Goal: Task Accomplishment & Management: Manage account settings

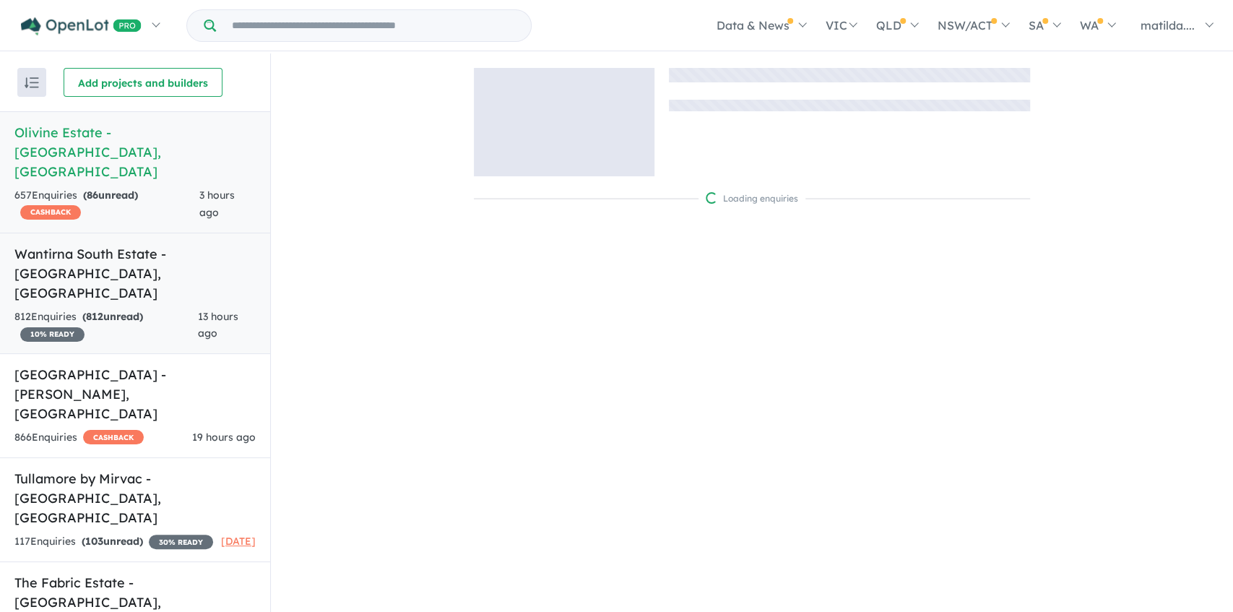
drag, startPoint x: 0, startPoint y: 0, endPoint x: 160, endPoint y: 239, distance: 287.4
click at [160, 244] on h5 "[GEOGRAPHIC_DATA] - [GEOGRAPHIC_DATA] , [GEOGRAPHIC_DATA]" at bounding box center [134, 273] width 241 height 58
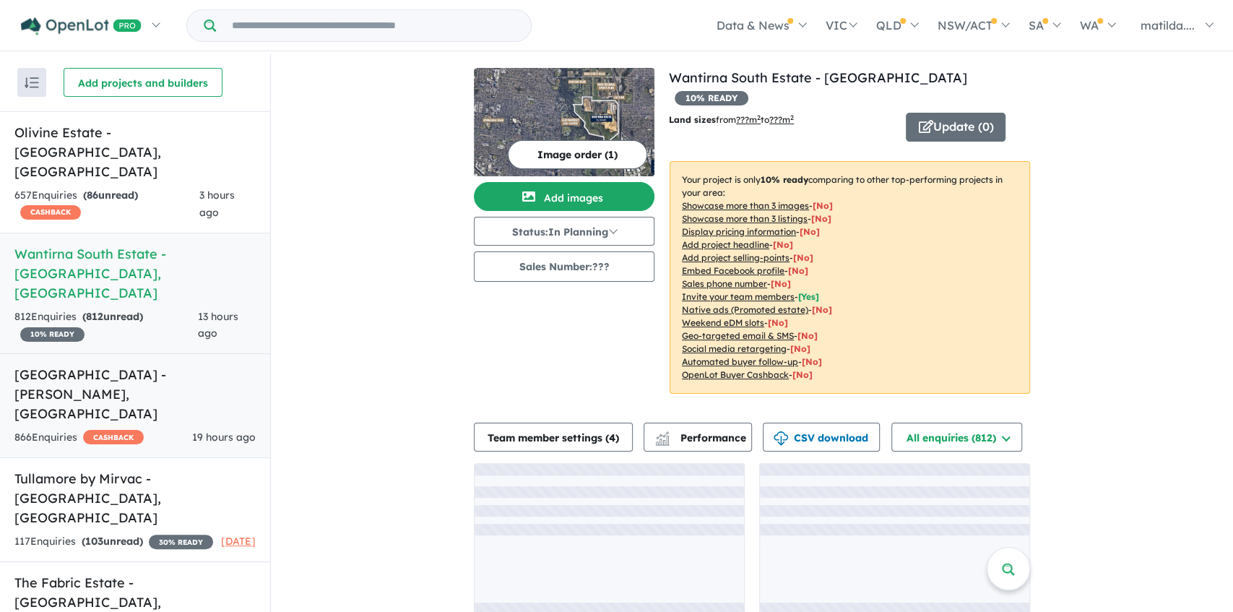
click at [172, 365] on h5 "[GEOGRAPHIC_DATA] - [PERSON_NAME][GEOGRAPHIC_DATA] , [GEOGRAPHIC_DATA]" at bounding box center [134, 394] width 241 height 58
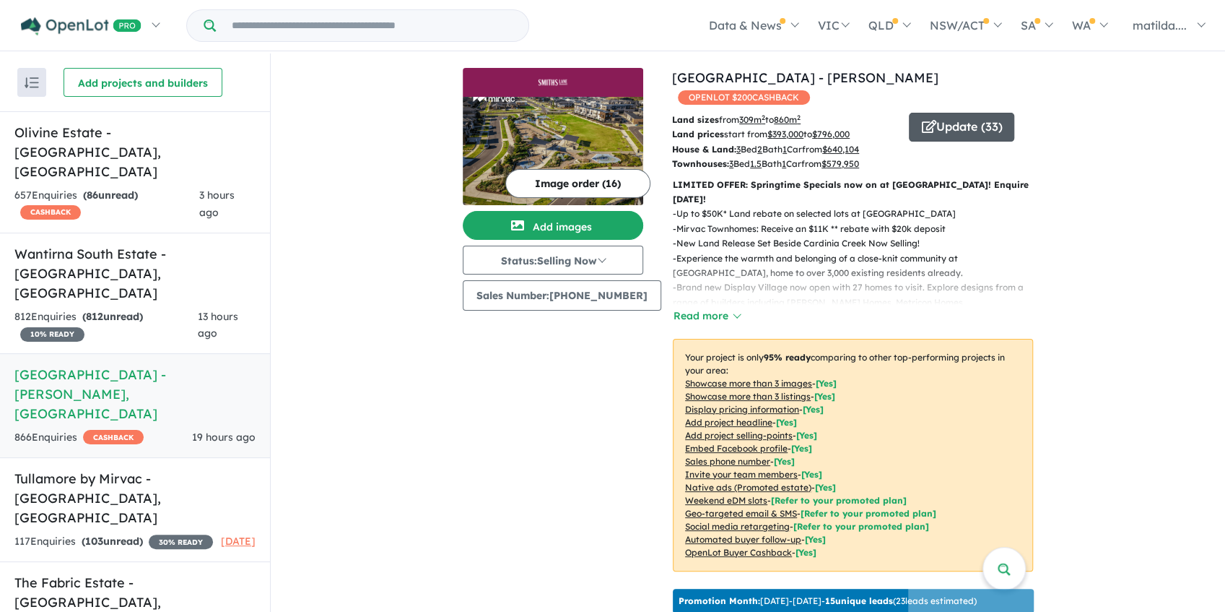
click at [950, 118] on button "Update ( 33 )" at bounding box center [961, 127] width 105 height 29
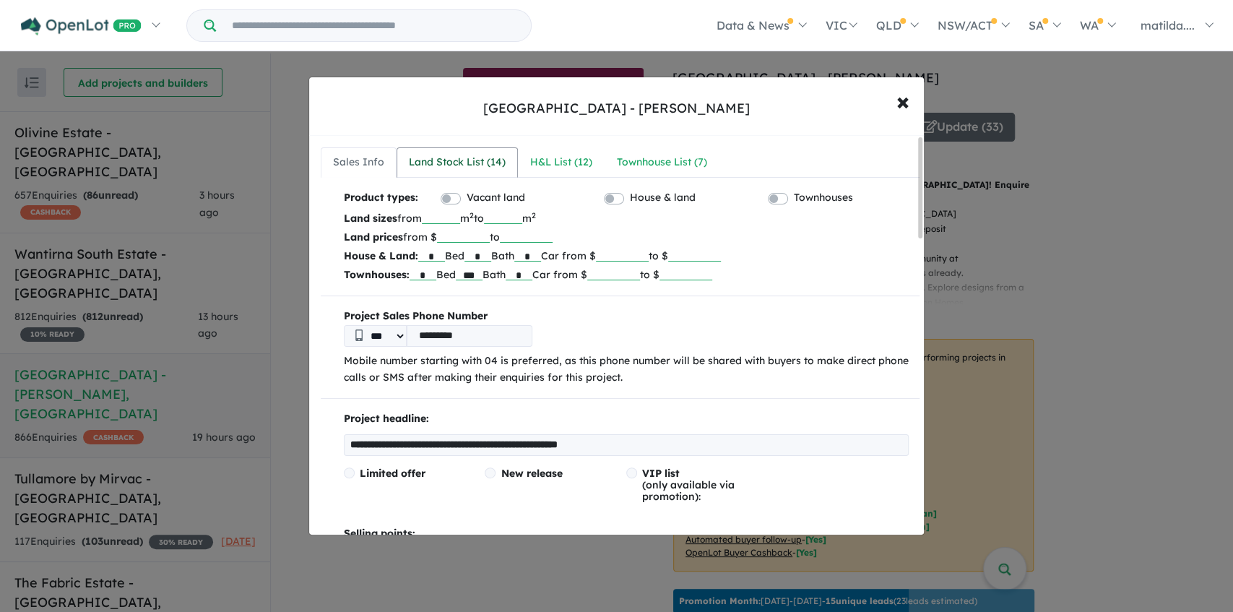
click at [474, 162] on div "Land Stock List ( 14 )" at bounding box center [457, 162] width 97 height 17
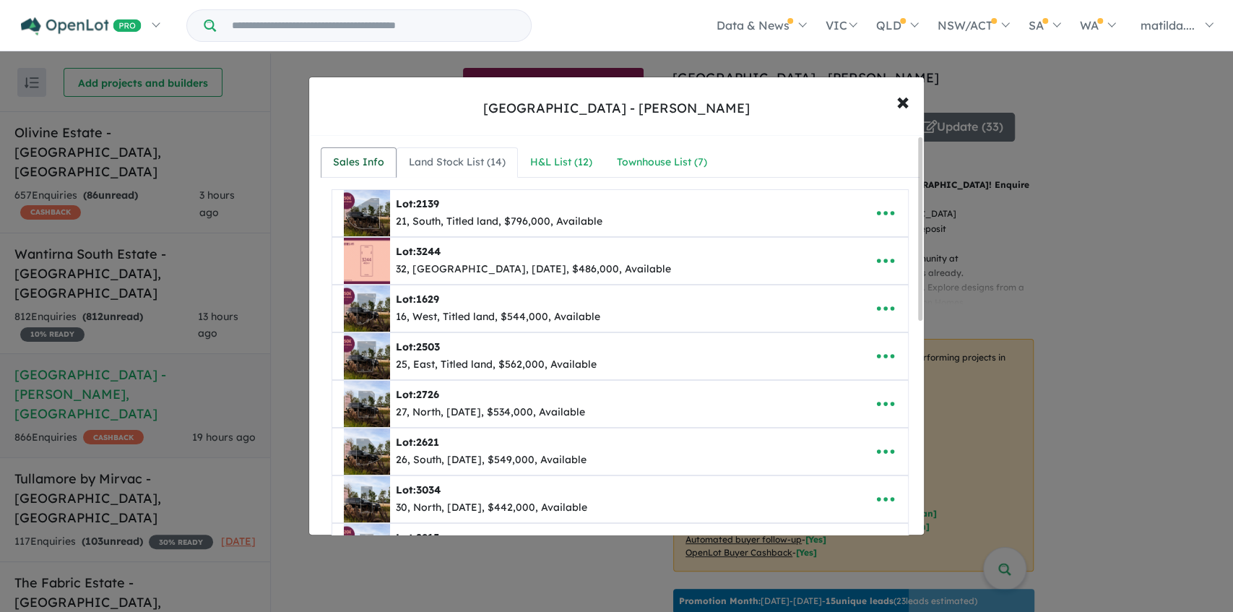
click at [372, 162] on div "Sales Info" at bounding box center [358, 162] width 51 height 17
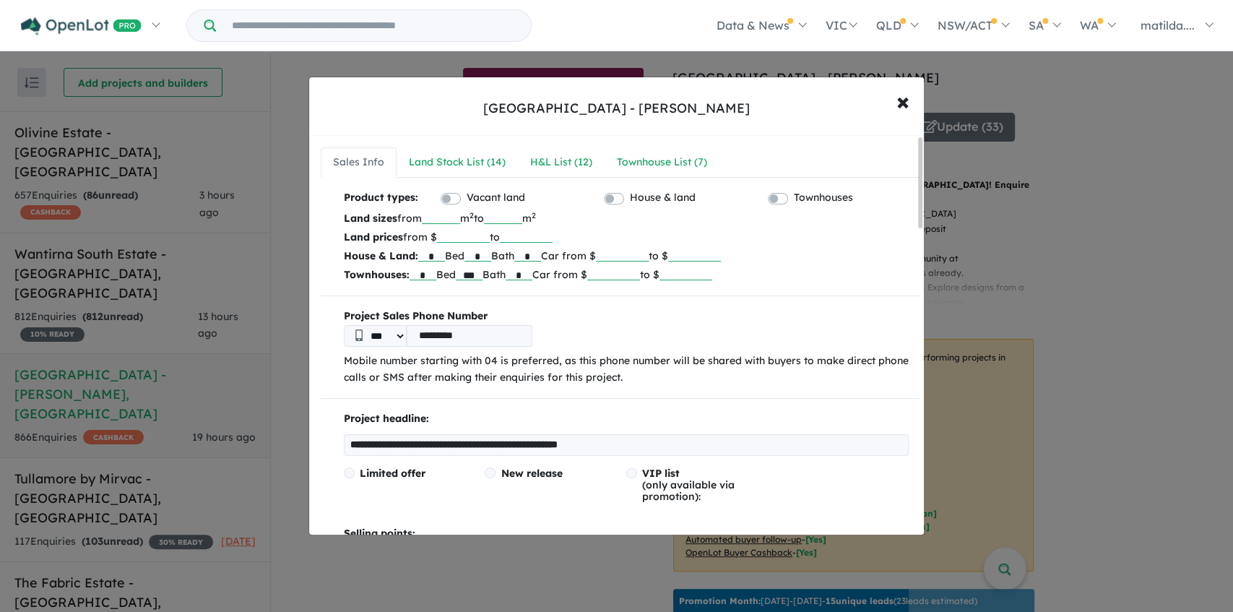
click at [1098, 266] on div "**********" at bounding box center [616, 306] width 1233 height 612
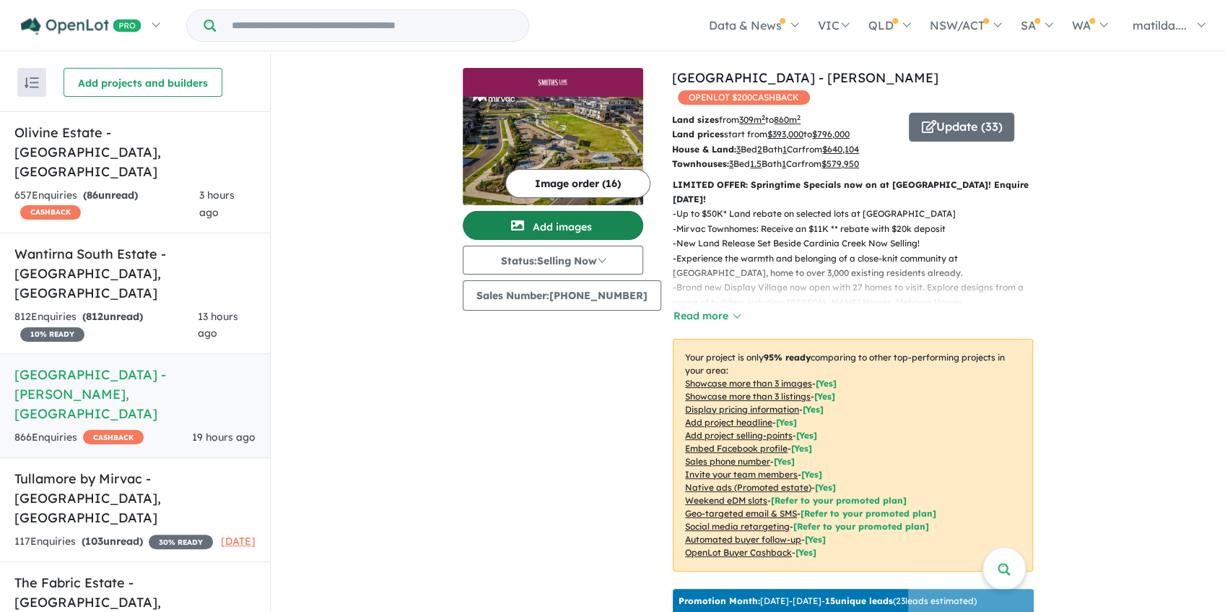
click at [544, 219] on button "Add images" at bounding box center [553, 225] width 181 height 29
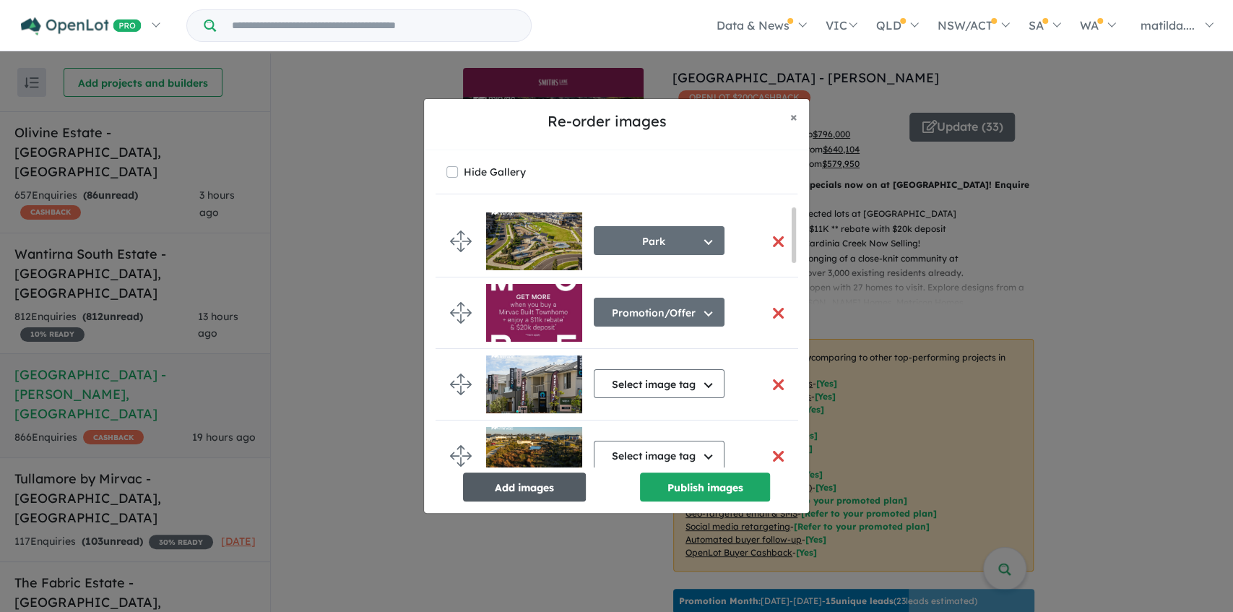
click at [516, 482] on button "Add images" at bounding box center [524, 486] width 123 height 29
